Goal: Find specific page/section: Find specific page/section

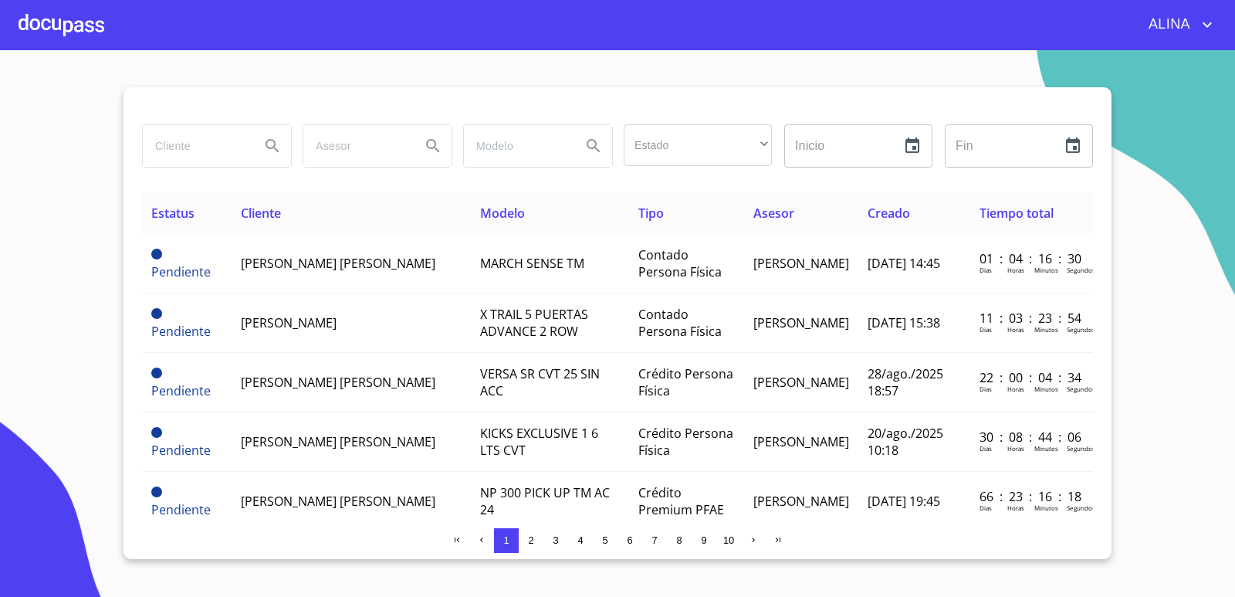
click at [216, 153] on input "search" at bounding box center [195, 146] width 105 height 42
type input "mangueras metalicas"
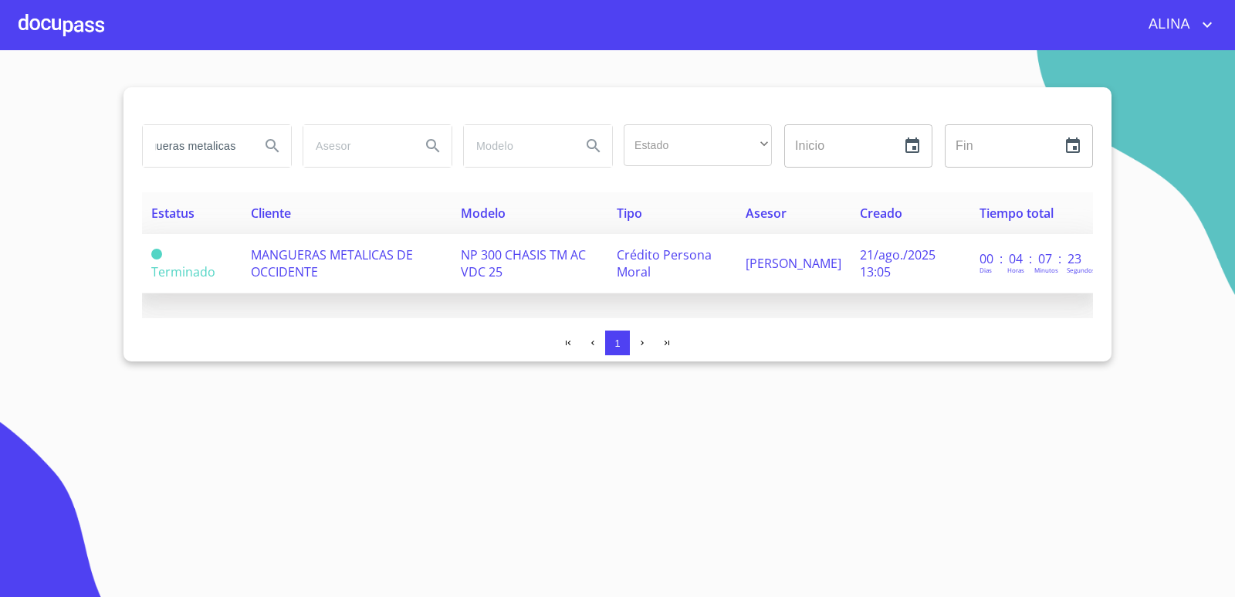
scroll to position [0, 0]
click at [311, 263] on span "MANGUERAS METALICAS DE OCCIDENTE" at bounding box center [332, 263] width 162 height 34
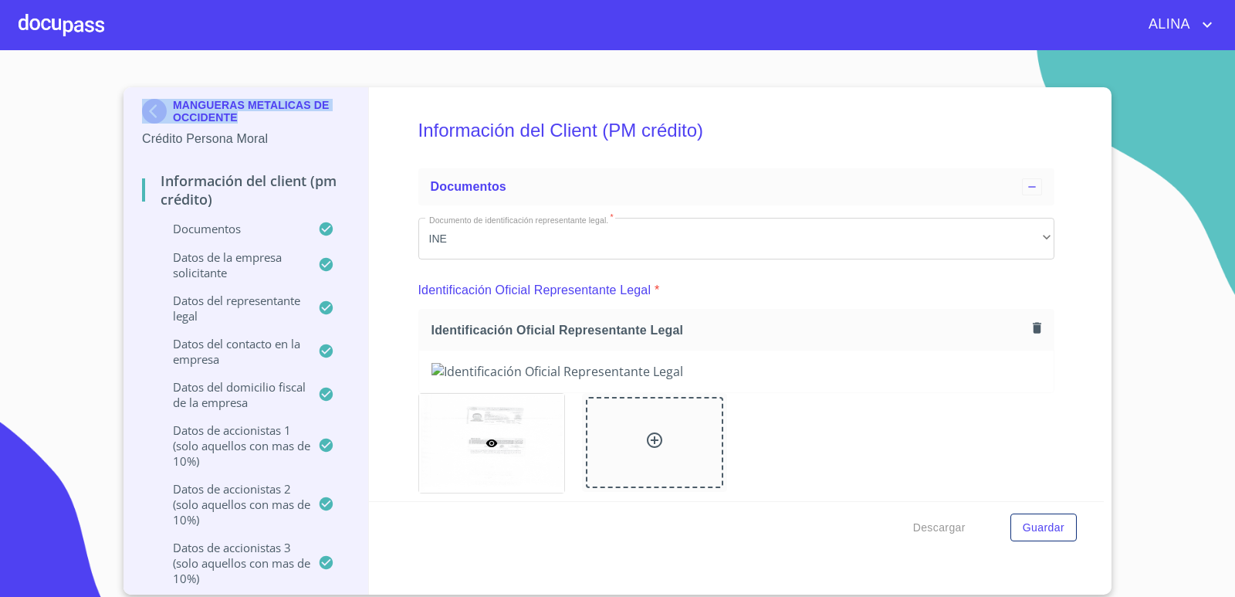
copy div "MANGUERAS METALICAS DE OCCIDENTE"
drag, startPoint x: 245, startPoint y: 120, endPoint x: 171, endPoint y: 109, distance: 75.8
click at [171, 109] on div "MANGUERAS METALICAS DE OCCIDENTE" at bounding box center [246, 114] width 208 height 31
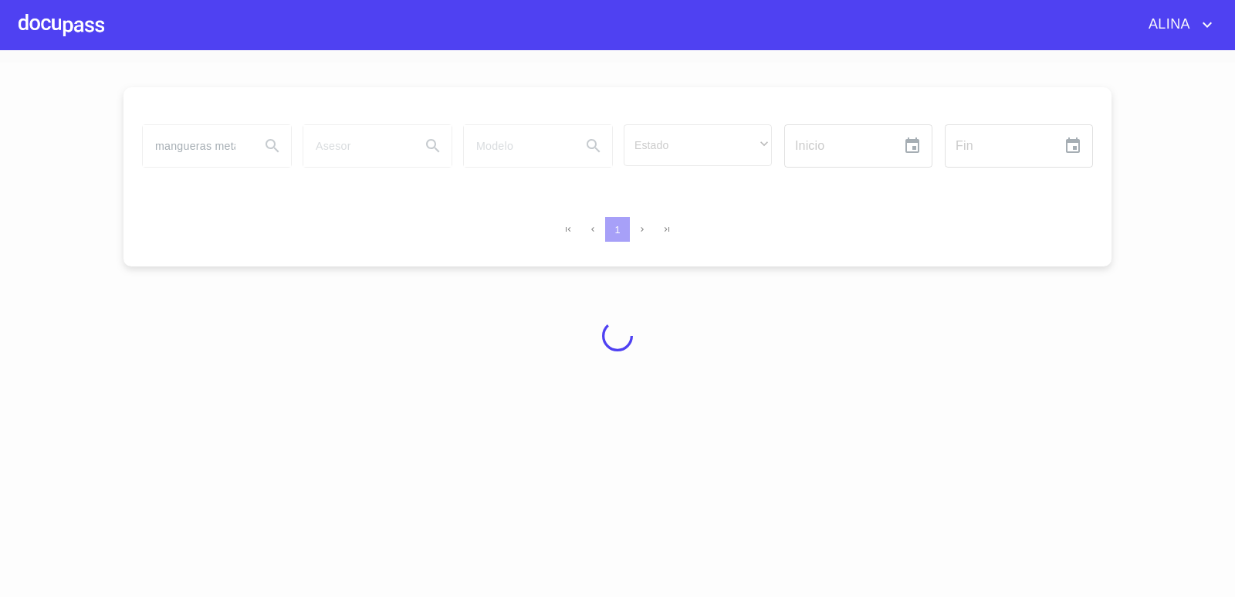
click at [79, 11] on div at bounding box center [62, 24] width 86 height 49
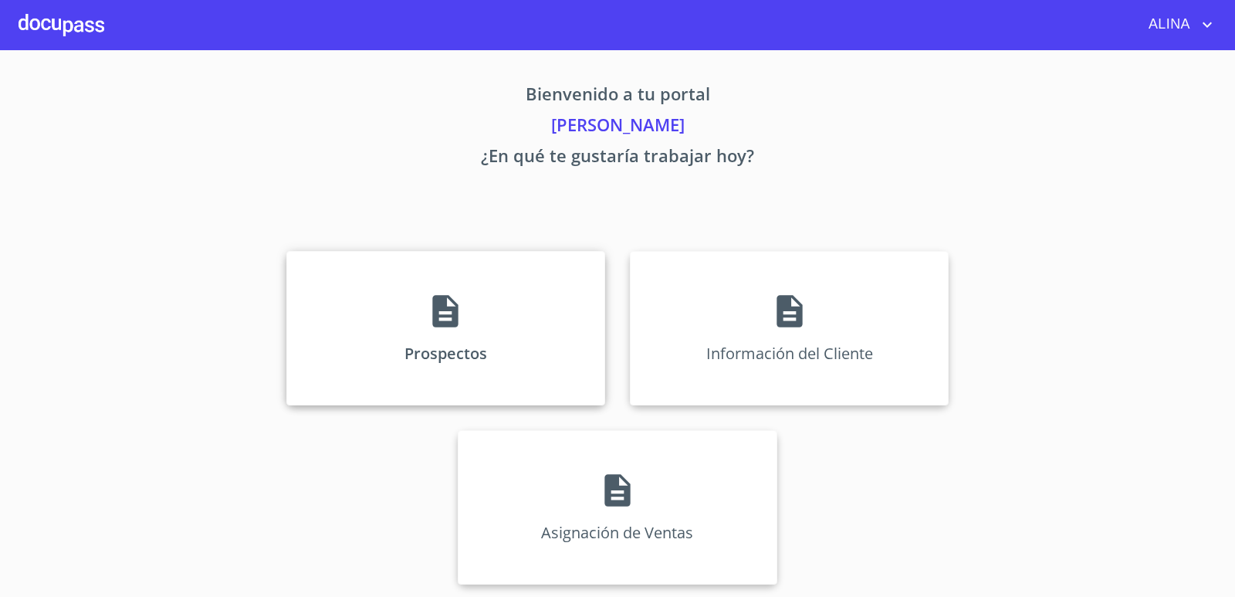
click at [331, 303] on div "Prospectos" at bounding box center [445, 328] width 319 height 154
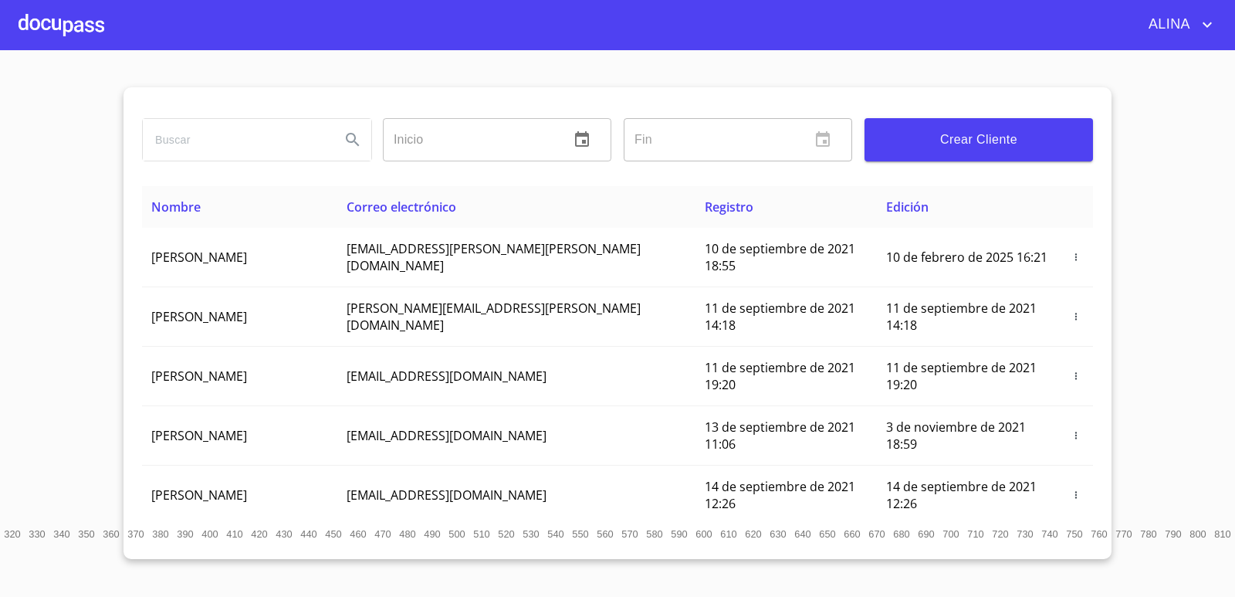
click at [245, 133] on input "search" at bounding box center [235, 140] width 185 height 42
paste input "MANGUERAS METALICAS DE OCCIDENTE"
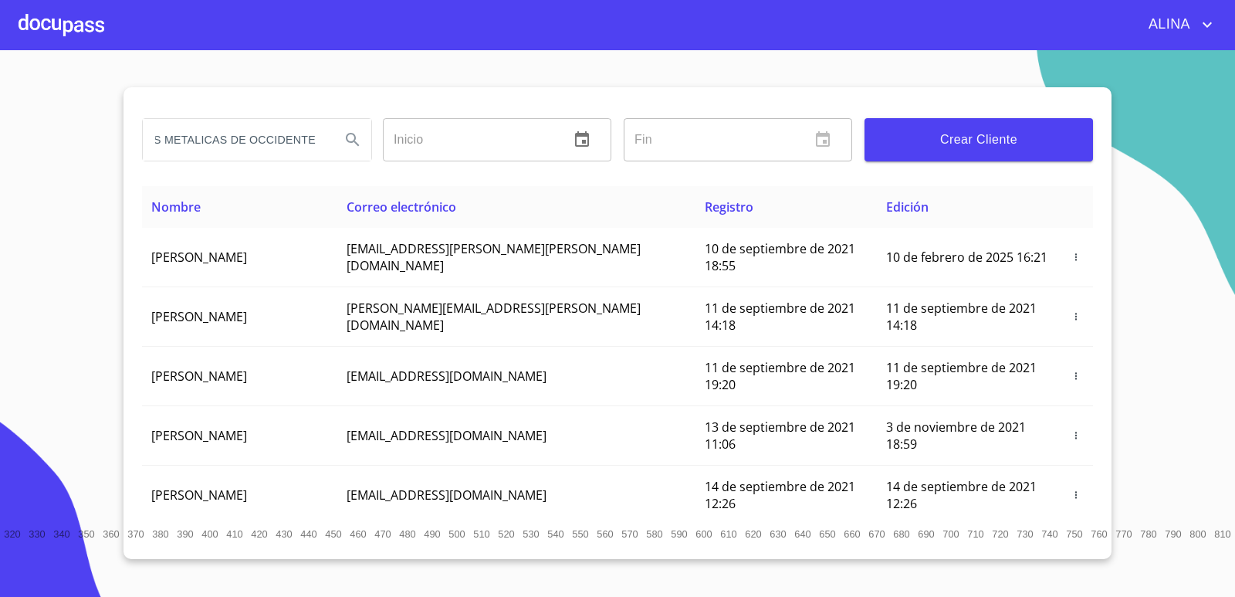
type input "MANGUERAS METALICAS DE OCCIDENTE"
click at [354, 141] on icon "Search" at bounding box center [352, 139] width 13 height 13
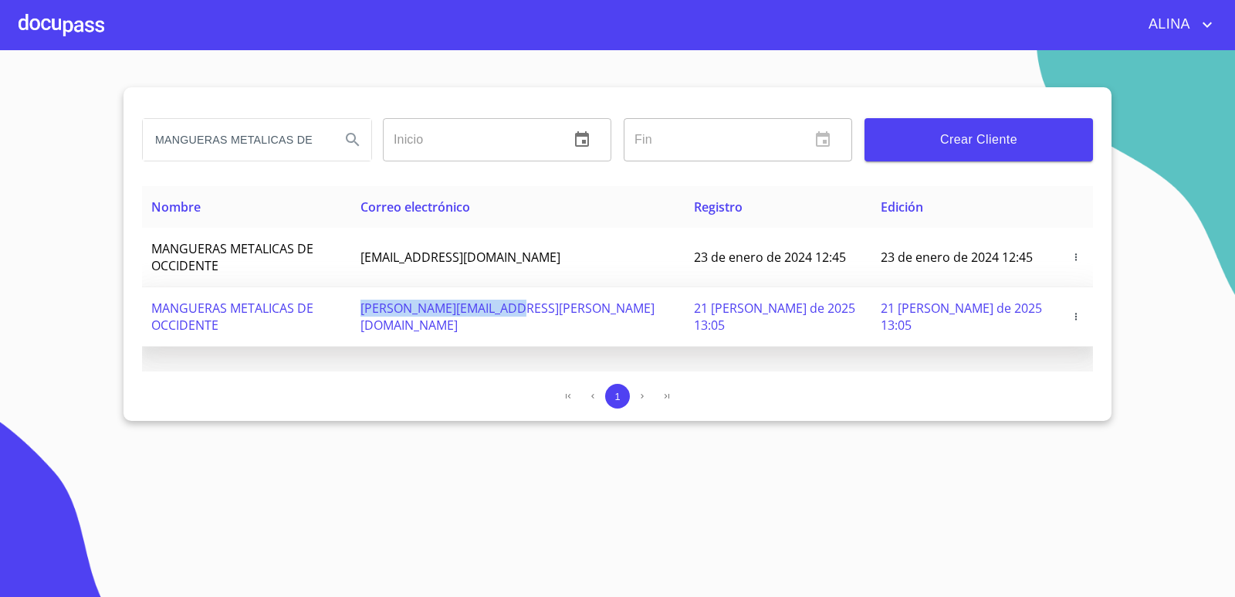
copy span "[PERSON_NAME][EMAIL_ADDRESS][PERSON_NAME][DOMAIN_NAME]"
drag, startPoint x: 431, startPoint y: 298, endPoint x: 591, endPoint y: 310, distance: 160.2
click at [591, 310] on td "[PERSON_NAME][EMAIL_ADDRESS][PERSON_NAME][DOMAIN_NAME]" at bounding box center [517, 316] width 333 height 59
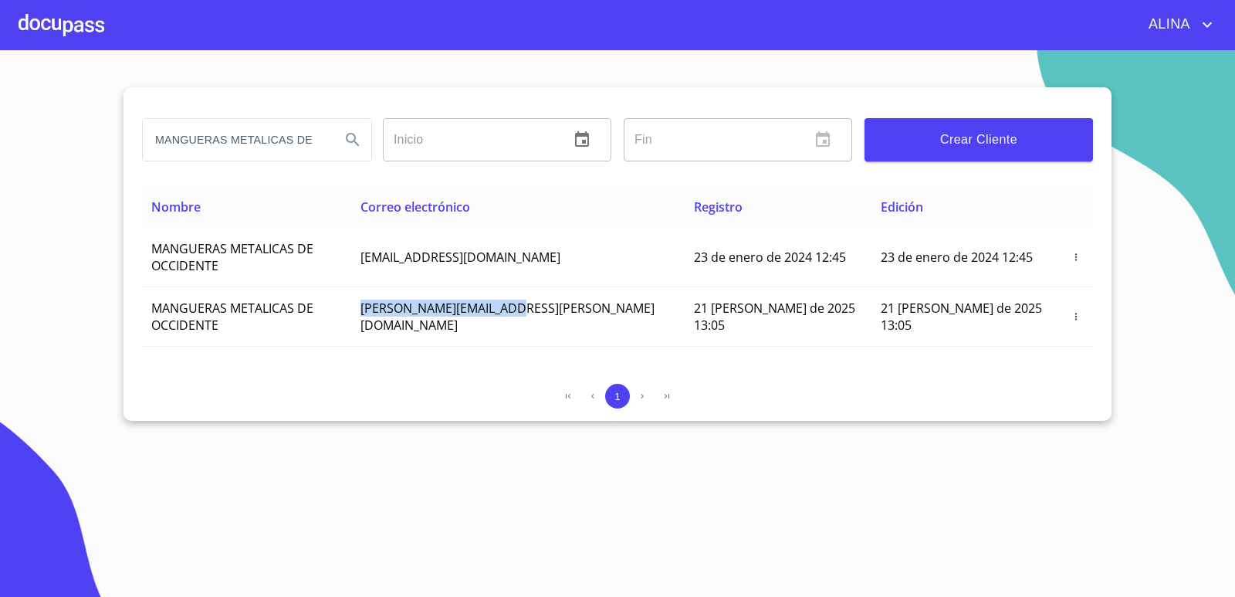
click at [1207, 22] on icon "account of current user" at bounding box center [1207, 24] width 19 height 19
click at [1189, 39] on li "Salir" at bounding box center [1191, 33] width 50 height 28
